Goal: Information Seeking & Learning: Learn about a topic

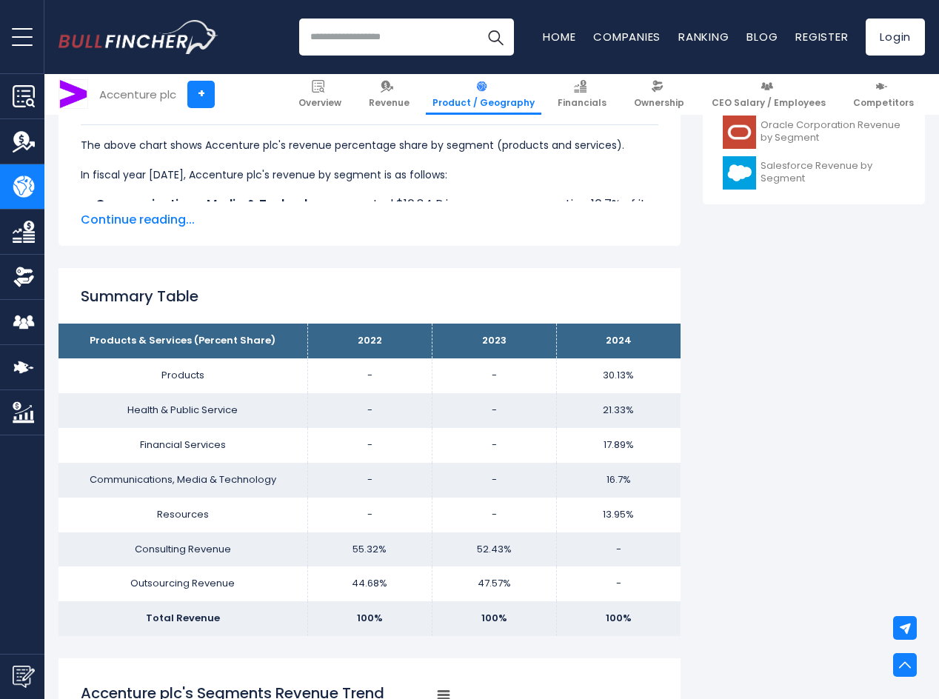
scroll to position [810, 0]
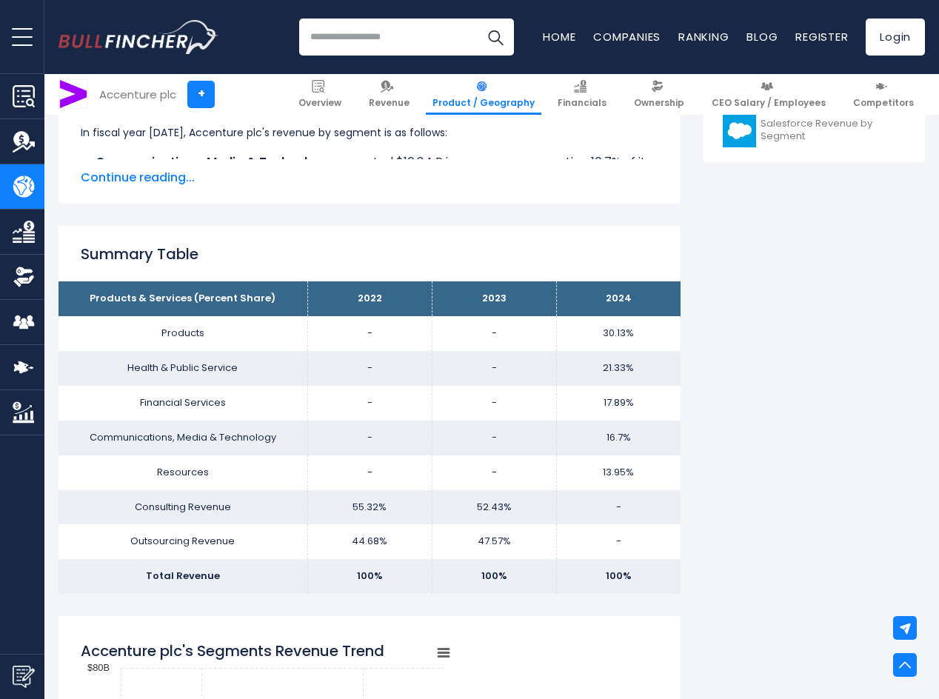
click at [512, 110] on link "Product / Geography" at bounding box center [484, 94] width 116 height 41
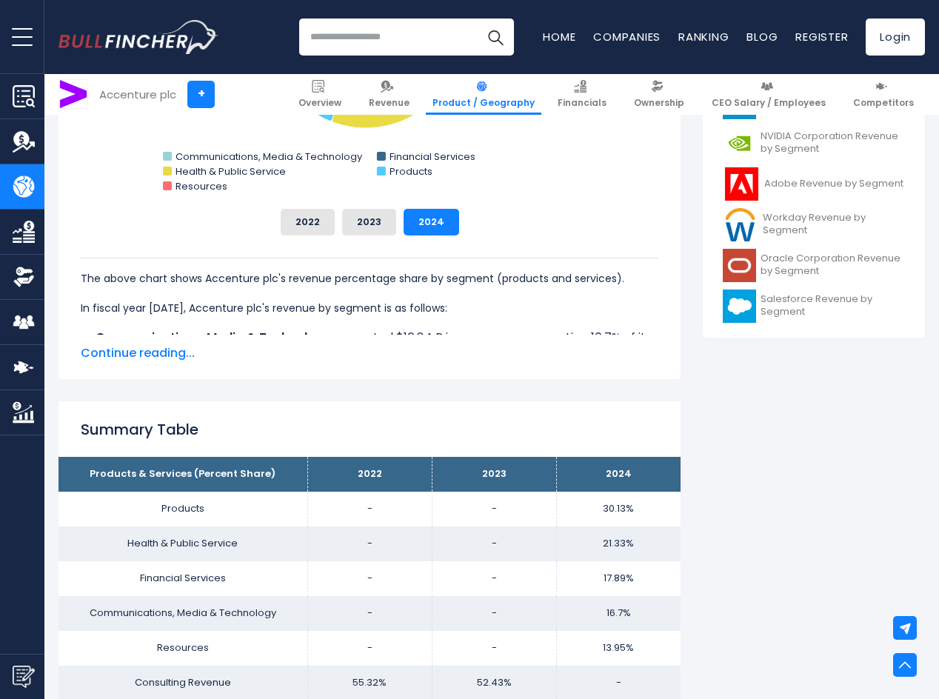
scroll to position [514, 0]
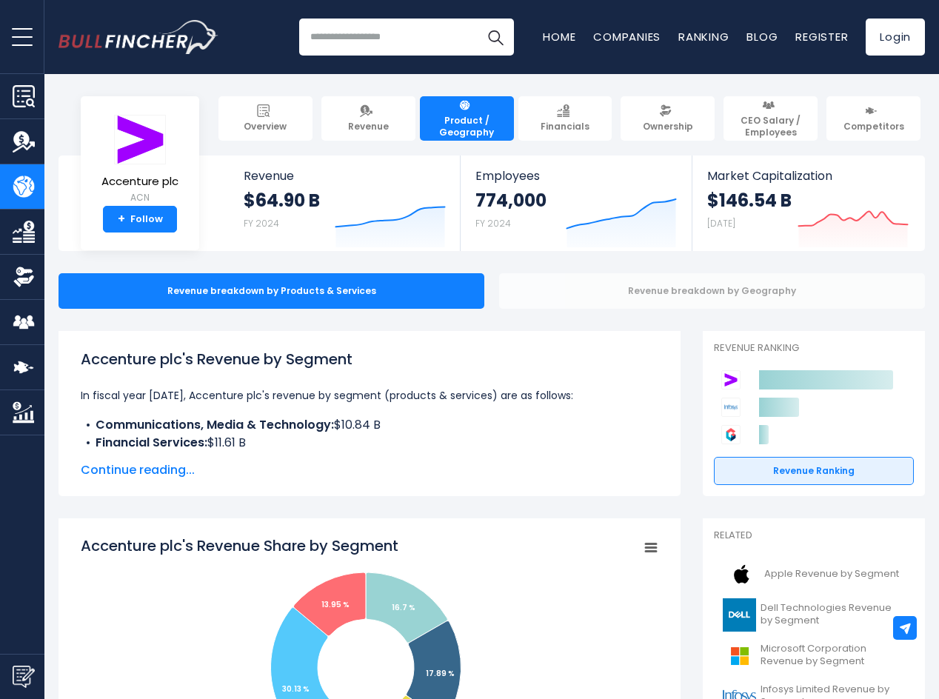
click at [763, 301] on div "Revenue breakdown by Geography" at bounding box center [712, 291] width 426 height 36
click at [679, 295] on div "Revenue breakdown by Geography" at bounding box center [712, 291] width 426 height 36
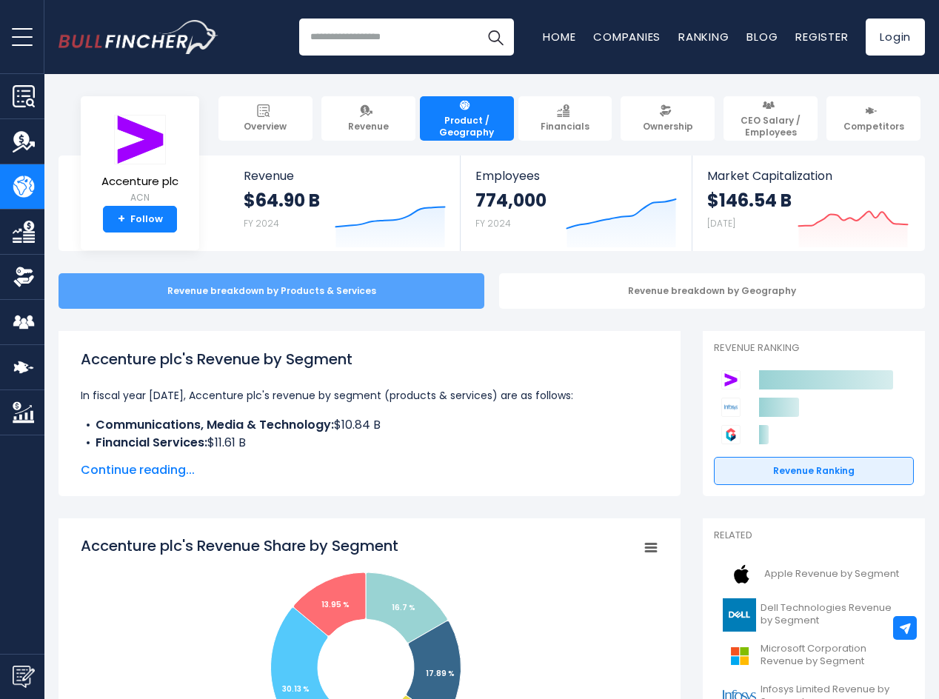
click at [425, 292] on div "Revenue breakdown by Products & Services" at bounding box center [272, 291] width 426 height 36
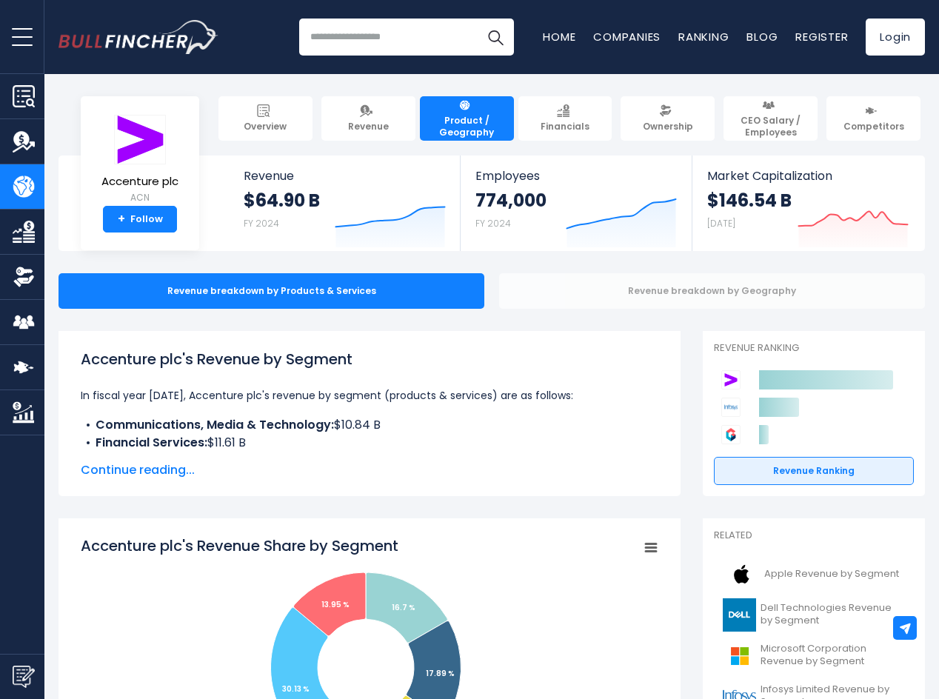
click at [605, 298] on div "Revenue breakdown by Geography" at bounding box center [712, 291] width 426 height 36
click at [604, 298] on div "Revenue breakdown by Geography" at bounding box center [712, 291] width 426 height 36
click at [603, 298] on div "Revenue breakdown by Geography" at bounding box center [712, 291] width 426 height 36
click at [157, 477] on span "Continue reading..." at bounding box center [370, 470] width 578 height 18
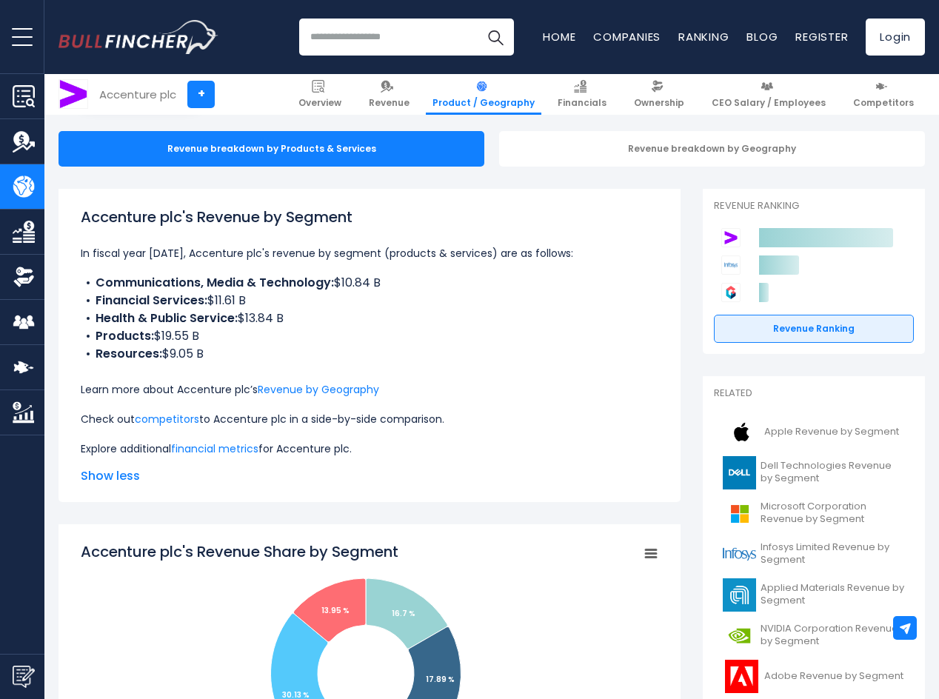
scroll to position [148, 0]
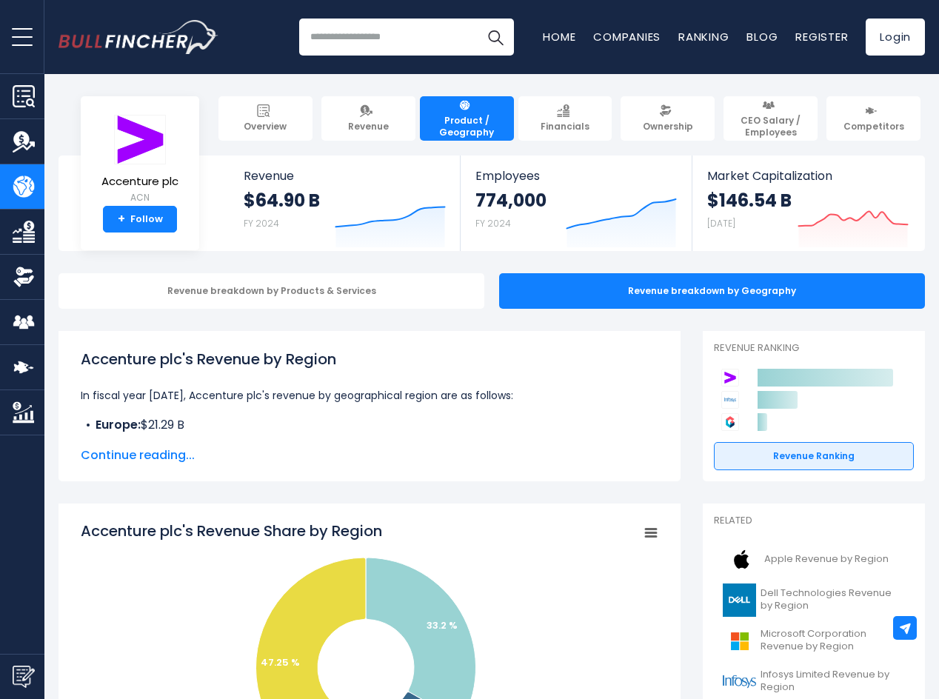
click at [156, 456] on span "Continue reading..." at bounding box center [370, 456] width 578 height 18
